Goal: Transaction & Acquisition: Obtain resource

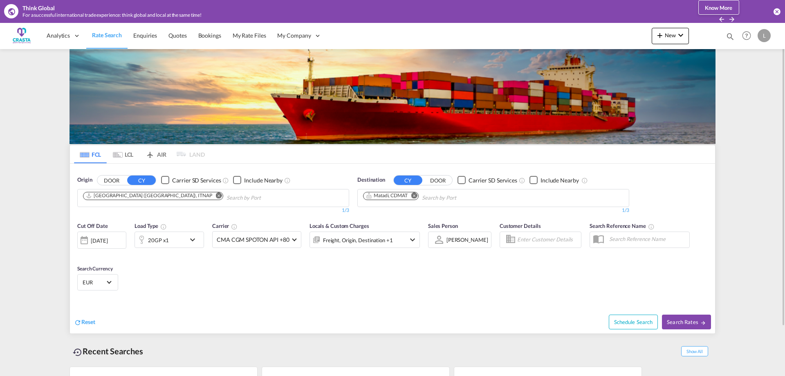
click at [216, 195] on md-icon "Remove" at bounding box center [219, 195] width 6 height 6
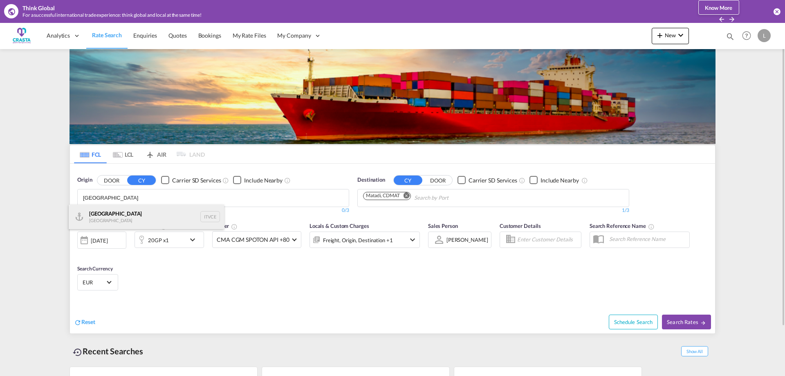
type input "[GEOGRAPHIC_DATA]"
click at [117, 213] on div "Venezia [GEOGRAPHIC_DATA] ITVCE" at bounding box center [146, 217] width 155 height 25
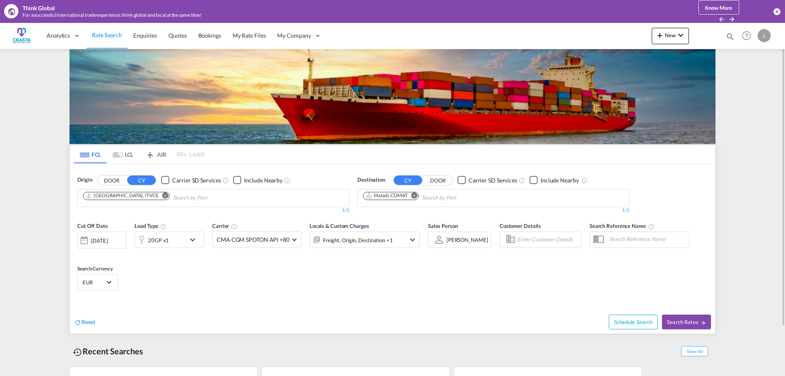
click at [416, 196] on md-icon "Remove" at bounding box center [415, 195] width 6 height 6
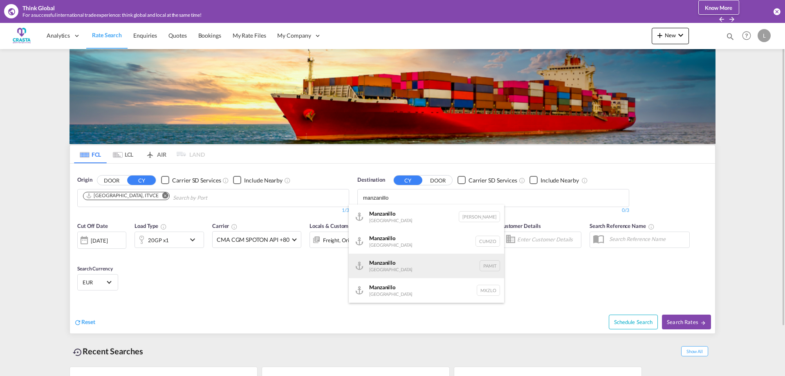
type input "manzanillo"
click at [388, 265] on div "Manzanillo [GEOGRAPHIC_DATA] PAMIT" at bounding box center [426, 266] width 155 height 25
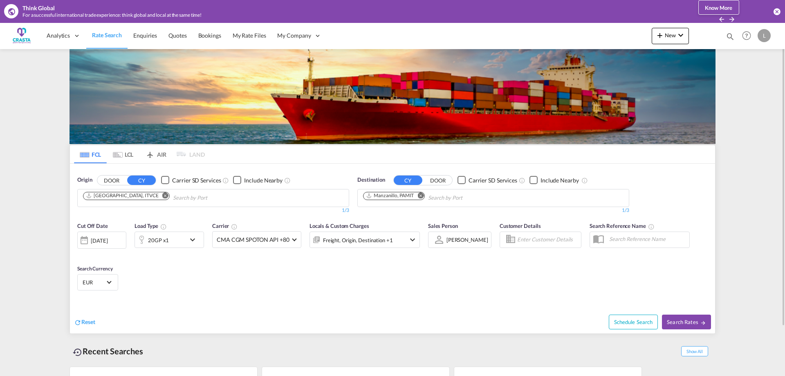
click at [186, 243] on div "20GP x1" at bounding box center [170, 240] width 70 height 16
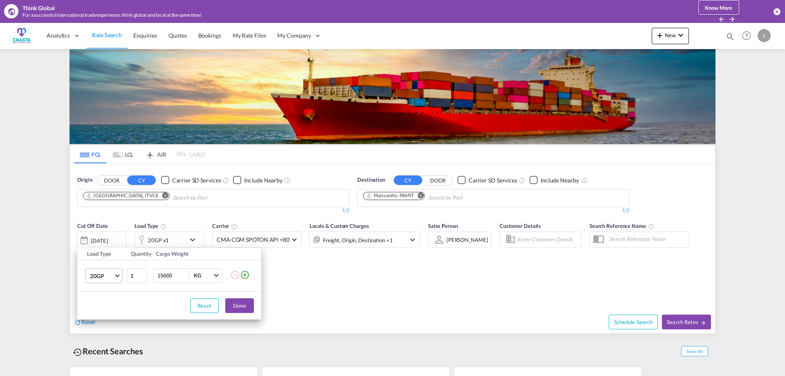
click at [103, 275] on span "20GP" at bounding box center [102, 276] width 24 height 8
click at [102, 315] on div "40HC" at bounding box center [97, 315] width 15 height 8
click at [243, 306] on button "Done" at bounding box center [239, 305] width 29 height 15
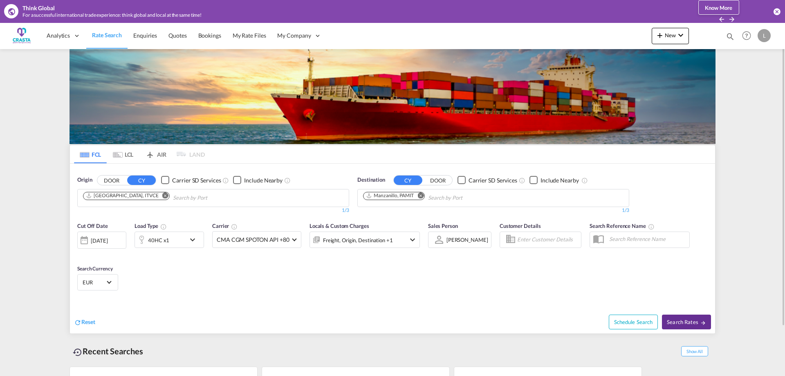
click at [694, 319] on span "Search Rates" at bounding box center [686, 322] width 39 height 7
type input "ITVCE to PAMIT / [DATE]"
